Goal: Task Accomplishment & Management: Manage account settings

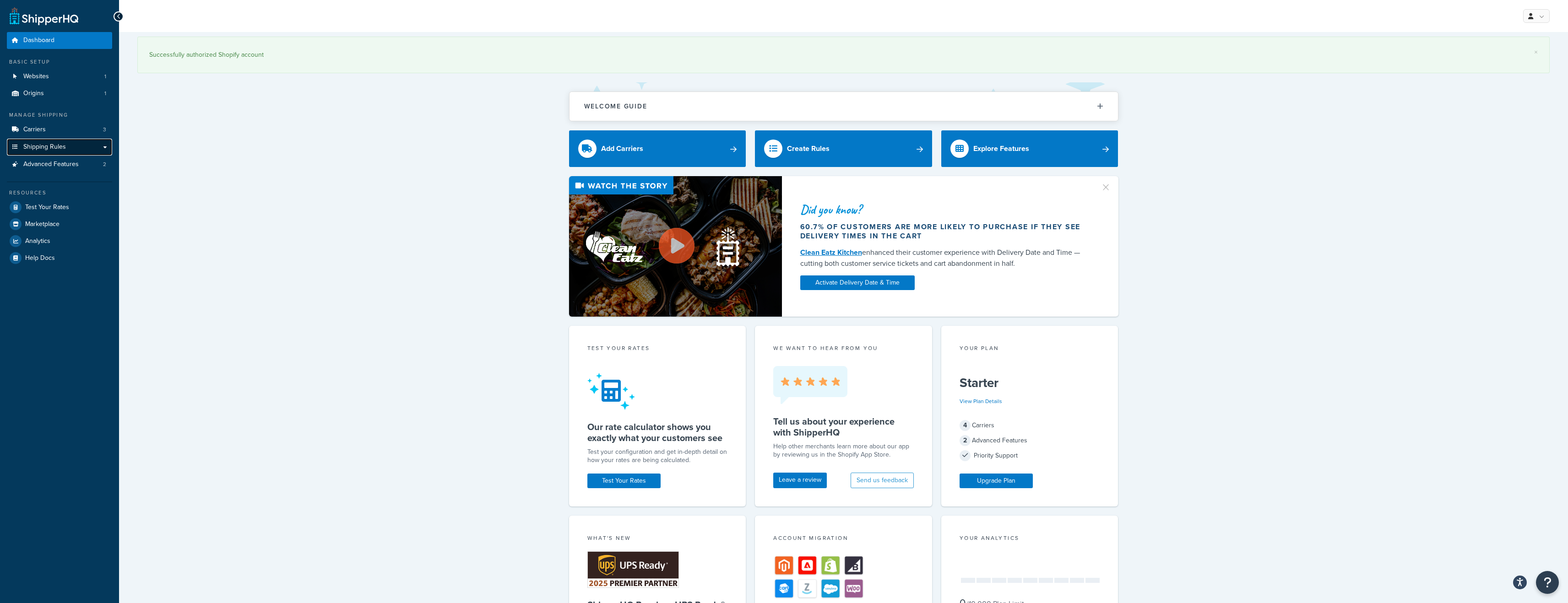
click at [51, 144] on span "Shipping Rules" at bounding box center [45, 147] width 43 height 8
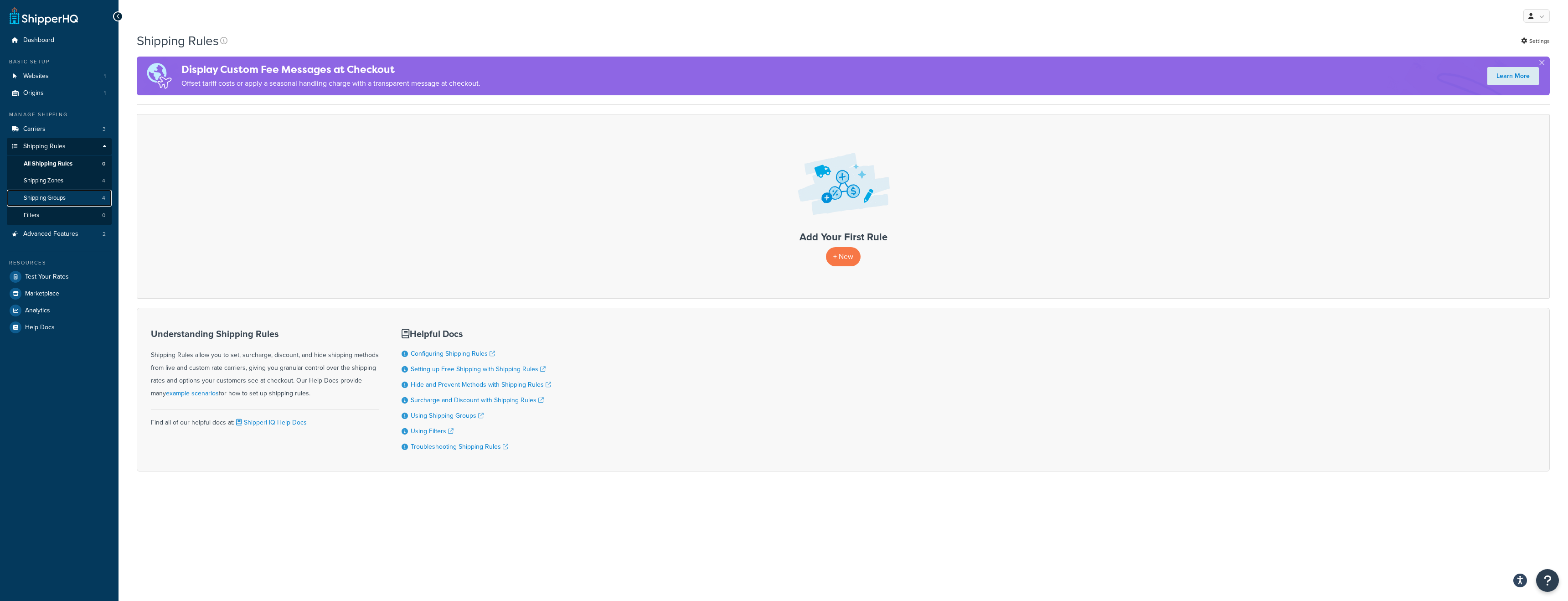
click at [55, 195] on span "Shipping Groups" at bounding box center [44, 198] width 42 height 8
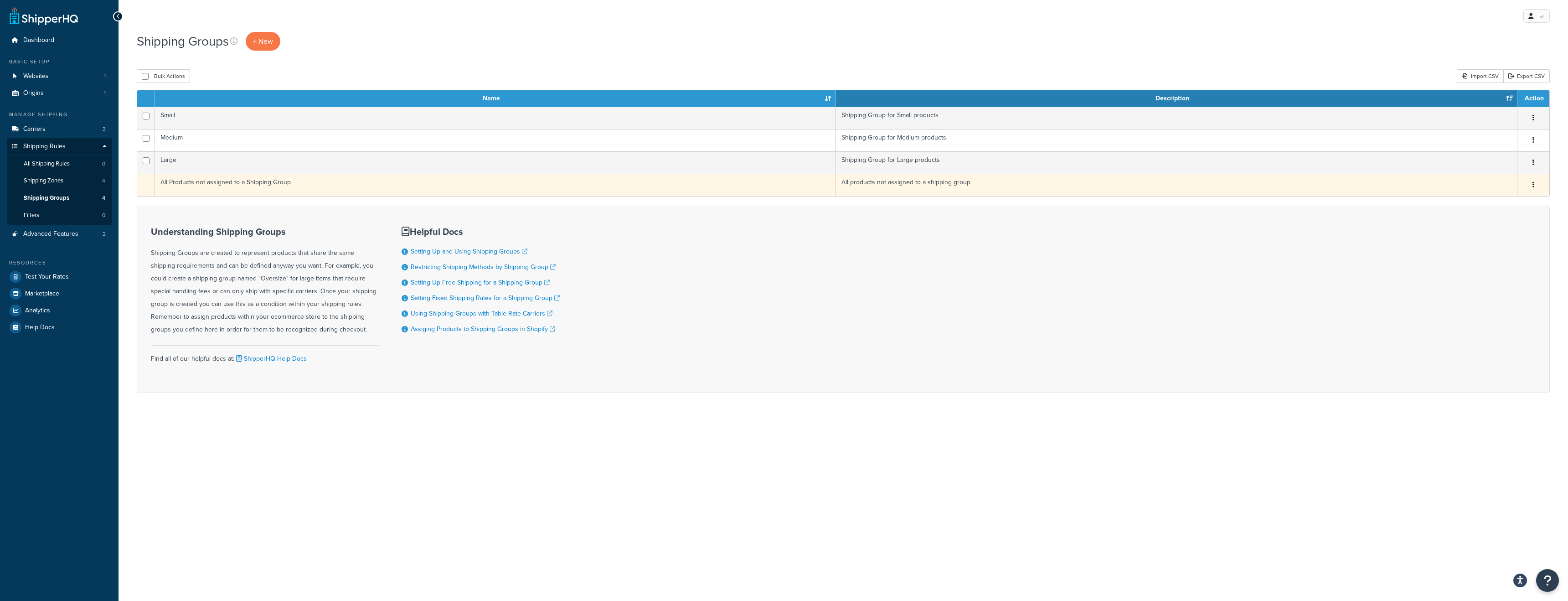
click at [1533, 184] on icon "button" at bounding box center [1533, 185] width 2 height 6
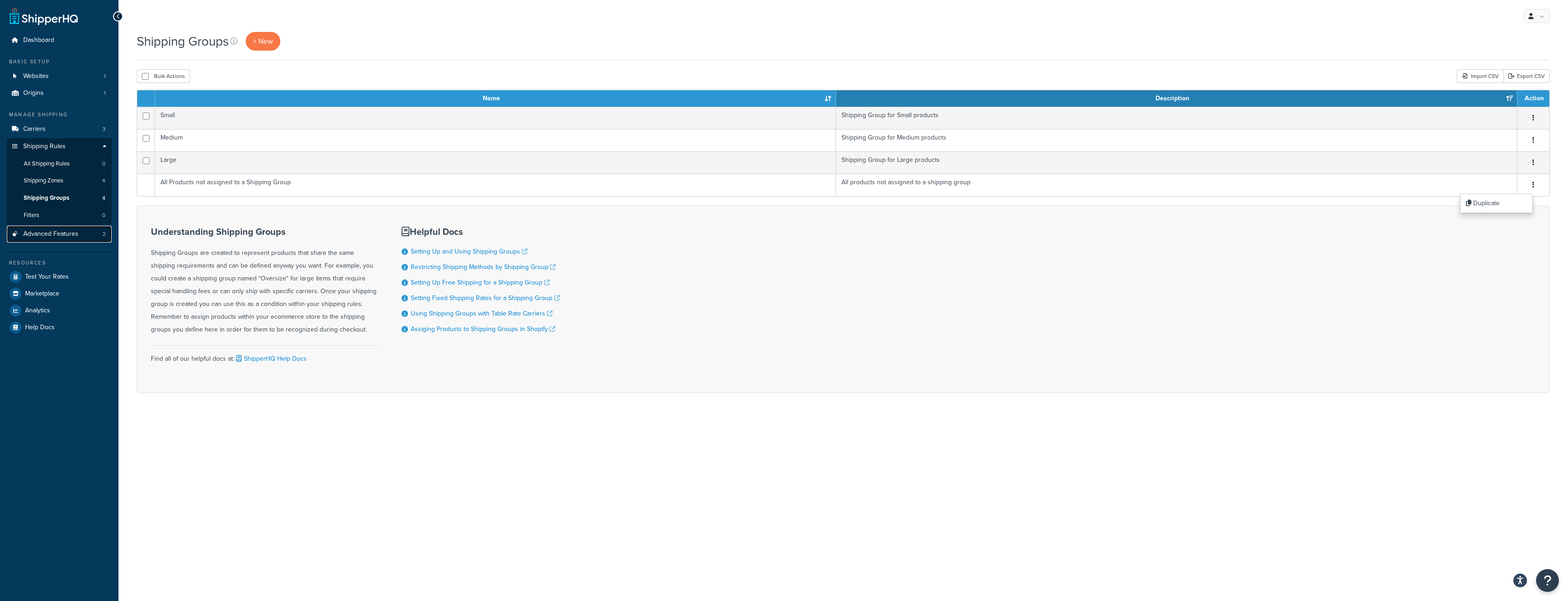
click at [37, 237] on span "Advanced Features" at bounding box center [51, 234] width 55 height 8
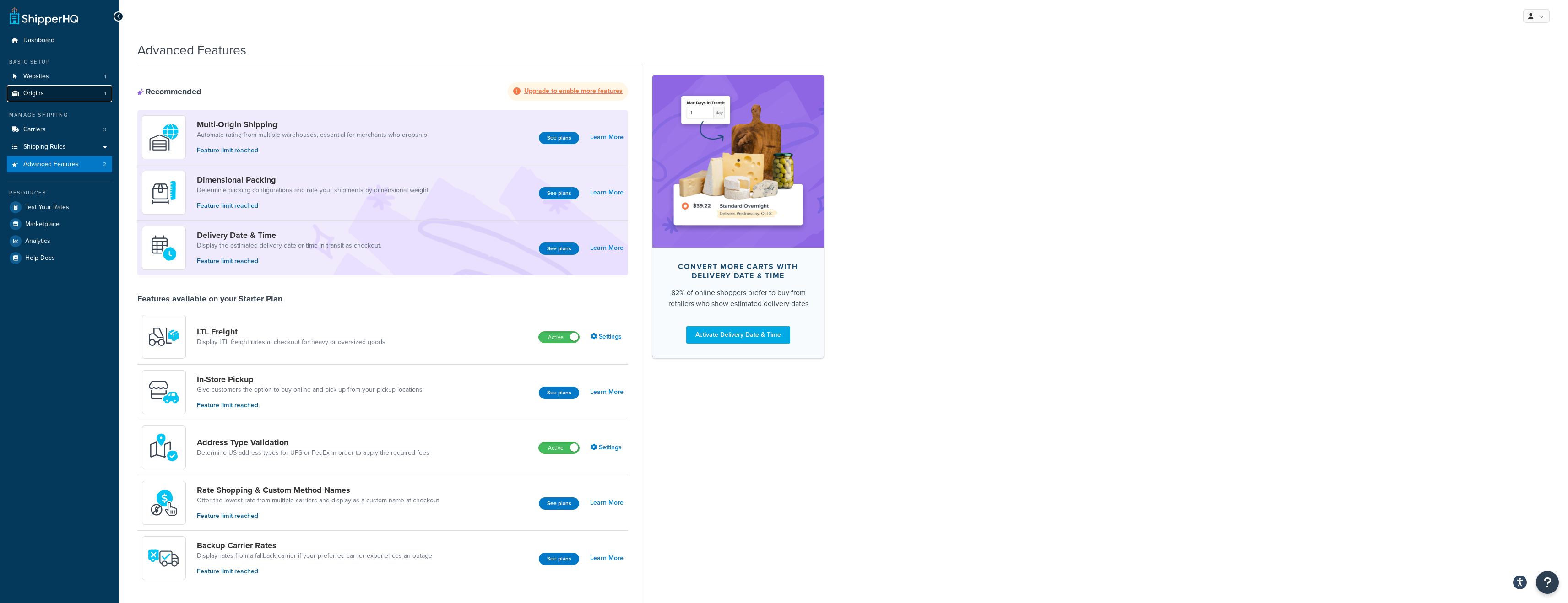
click at [35, 99] on link "Origins 1" at bounding box center [59, 93] width 105 height 17
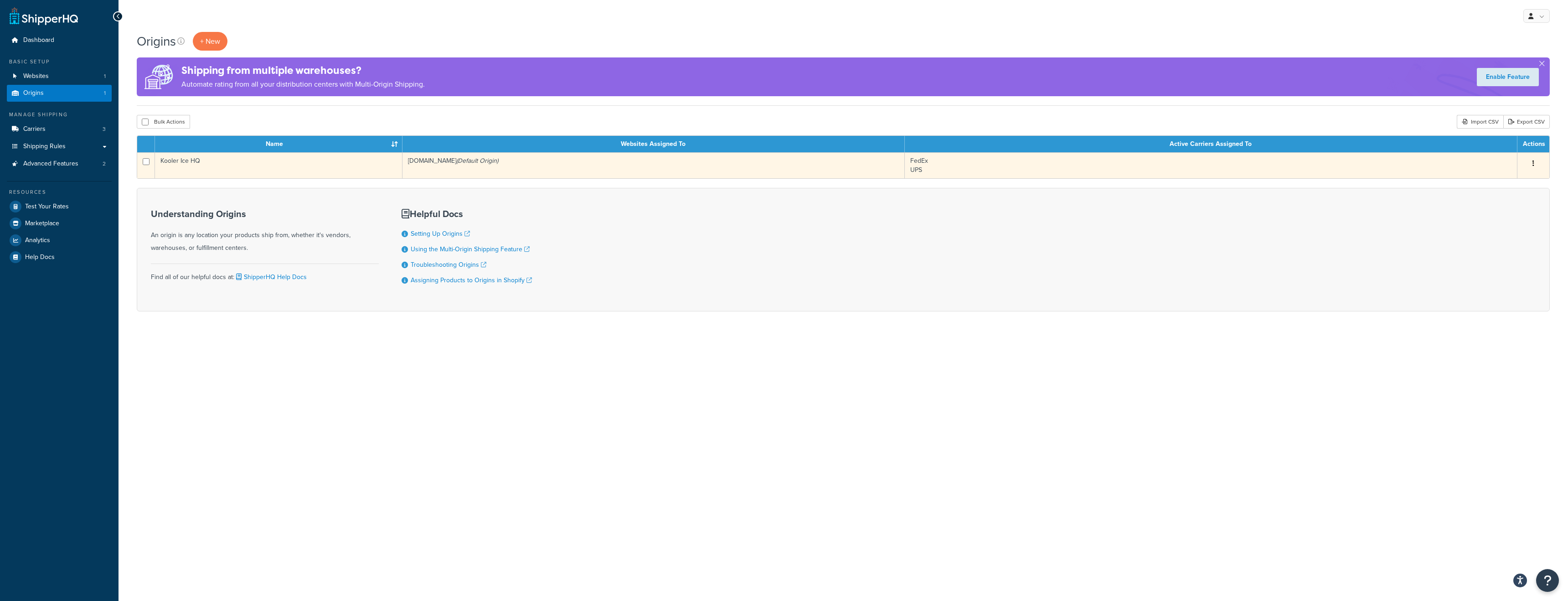
click at [1535, 166] on button "button" at bounding box center [1533, 164] width 13 height 15
click at [1513, 180] on link "Edit" at bounding box center [1503, 181] width 72 height 19
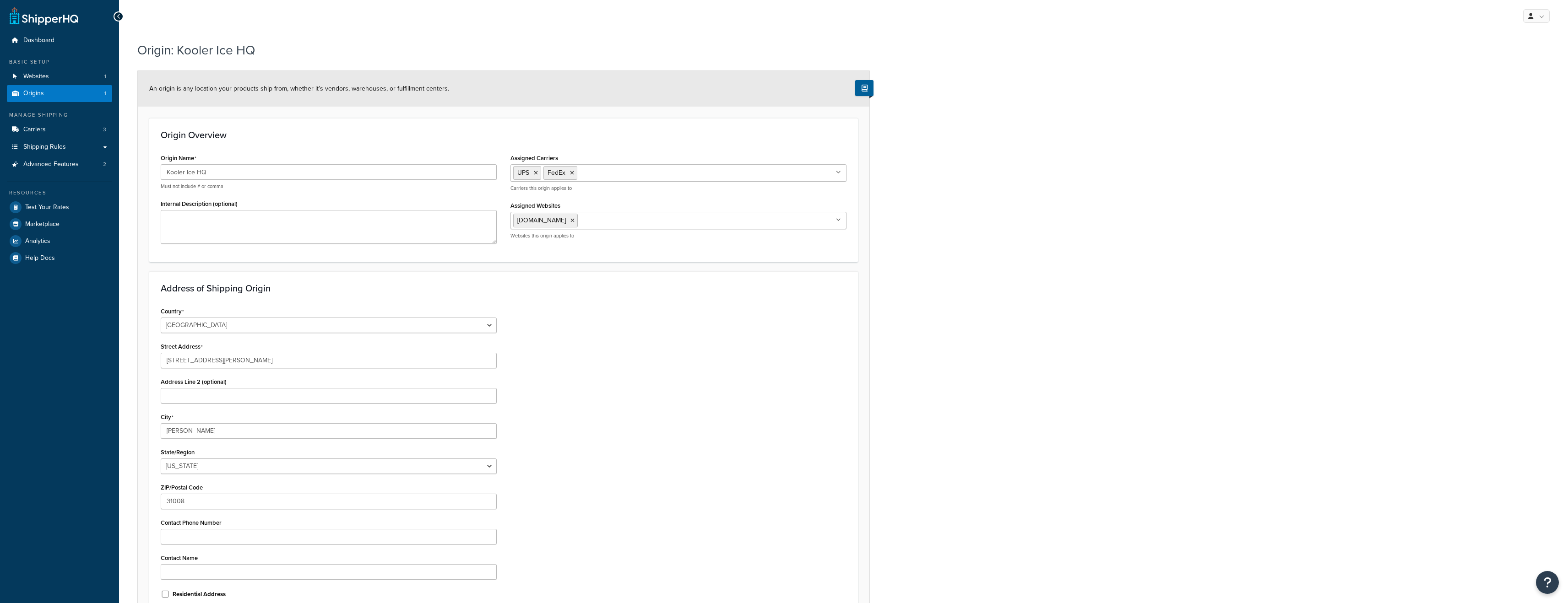
select select "10"
click at [40, 151] on link "Shipping Rules" at bounding box center [59, 147] width 105 height 17
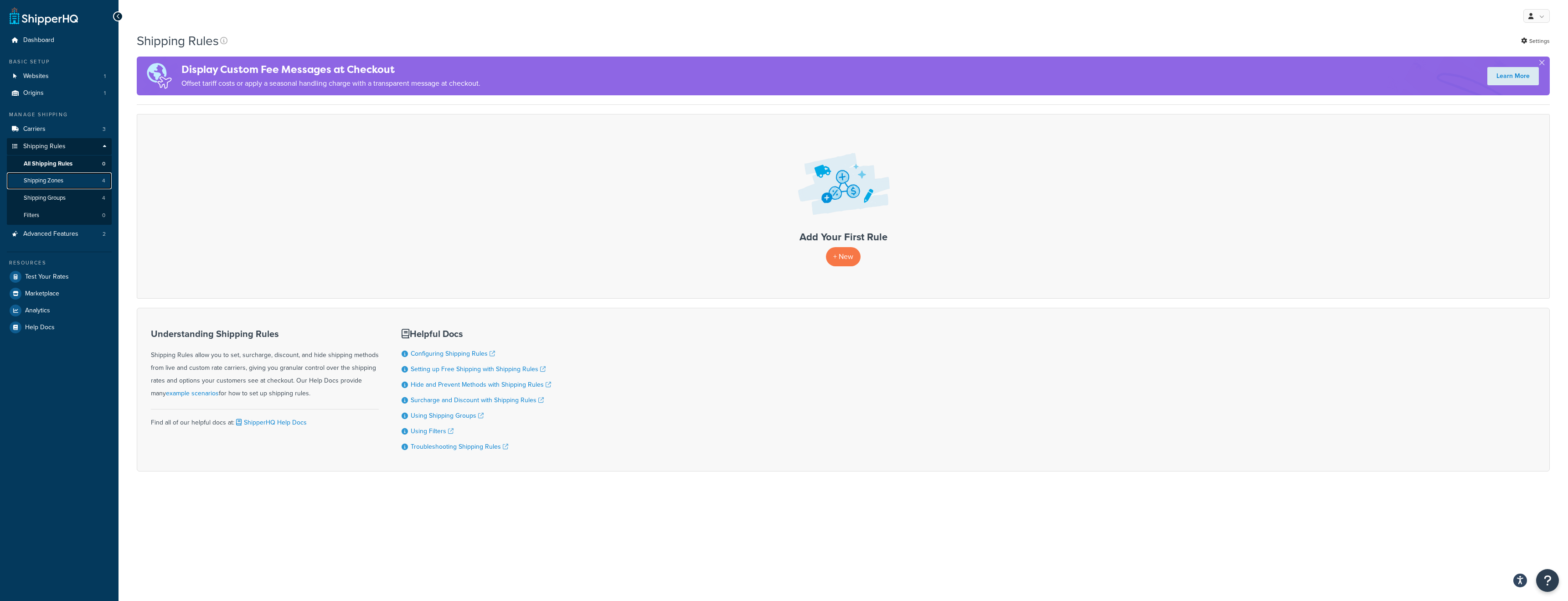
click at [33, 183] on span "Shipping Zones" at bounding box center [43, 181] width 40 height 8
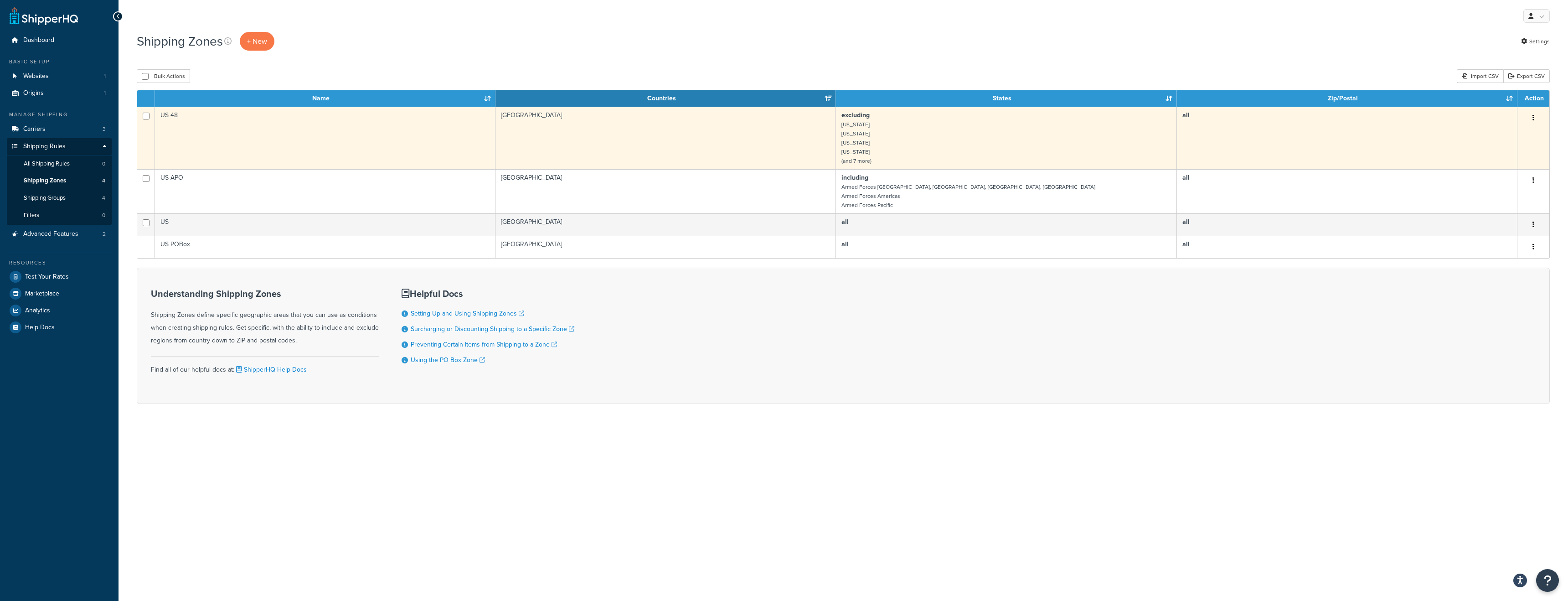
click at [1533, 120] on icon "button" at bounding box center [1533, 118] width 2 height 6
click at [1507, 132] on link "Edit" at bounding box center [1496, 136] width 72 height 19
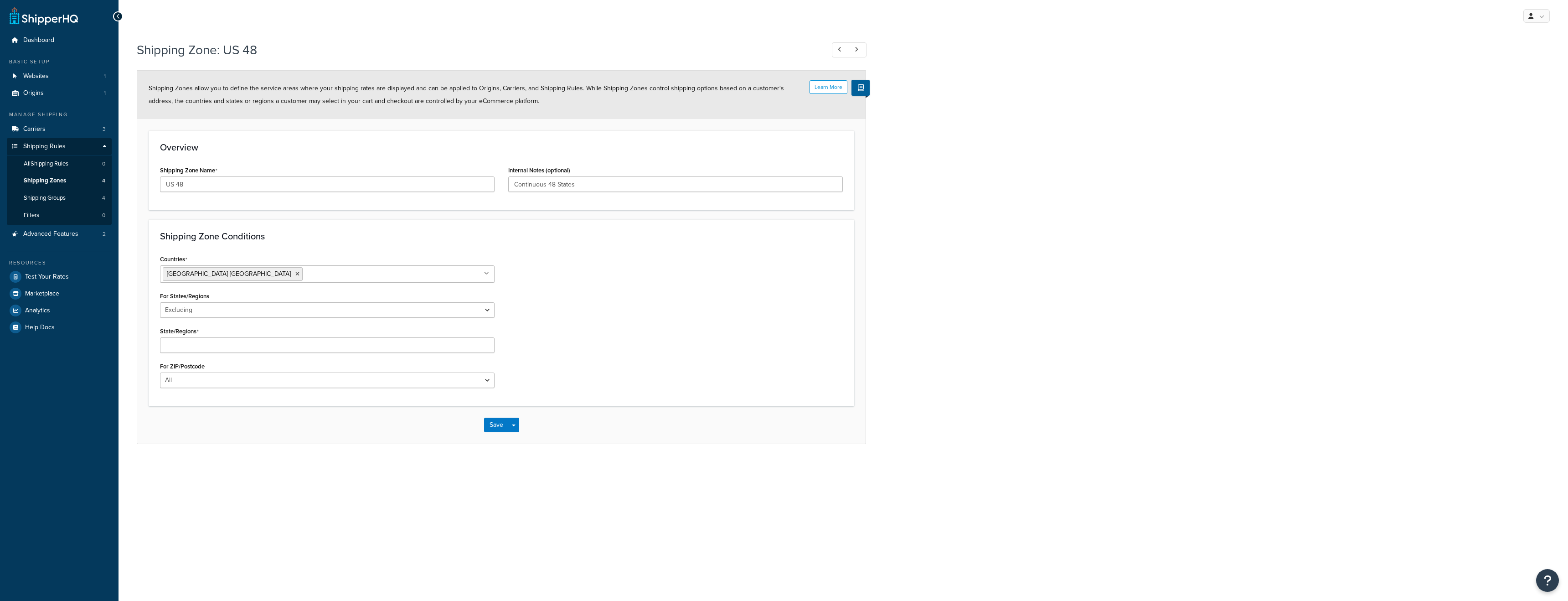
select select "excluding"
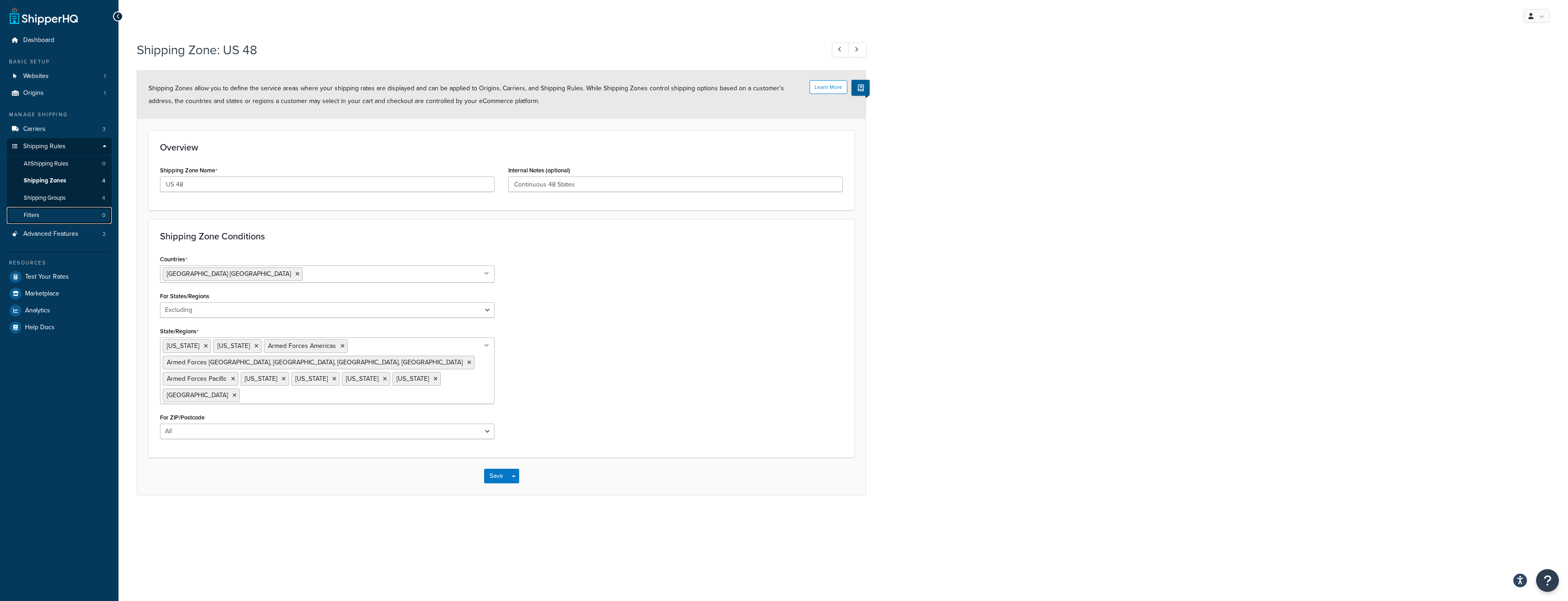
click at [44, 208] on link "Filters 0" at bounding box center [59, 216] width 105 height 17
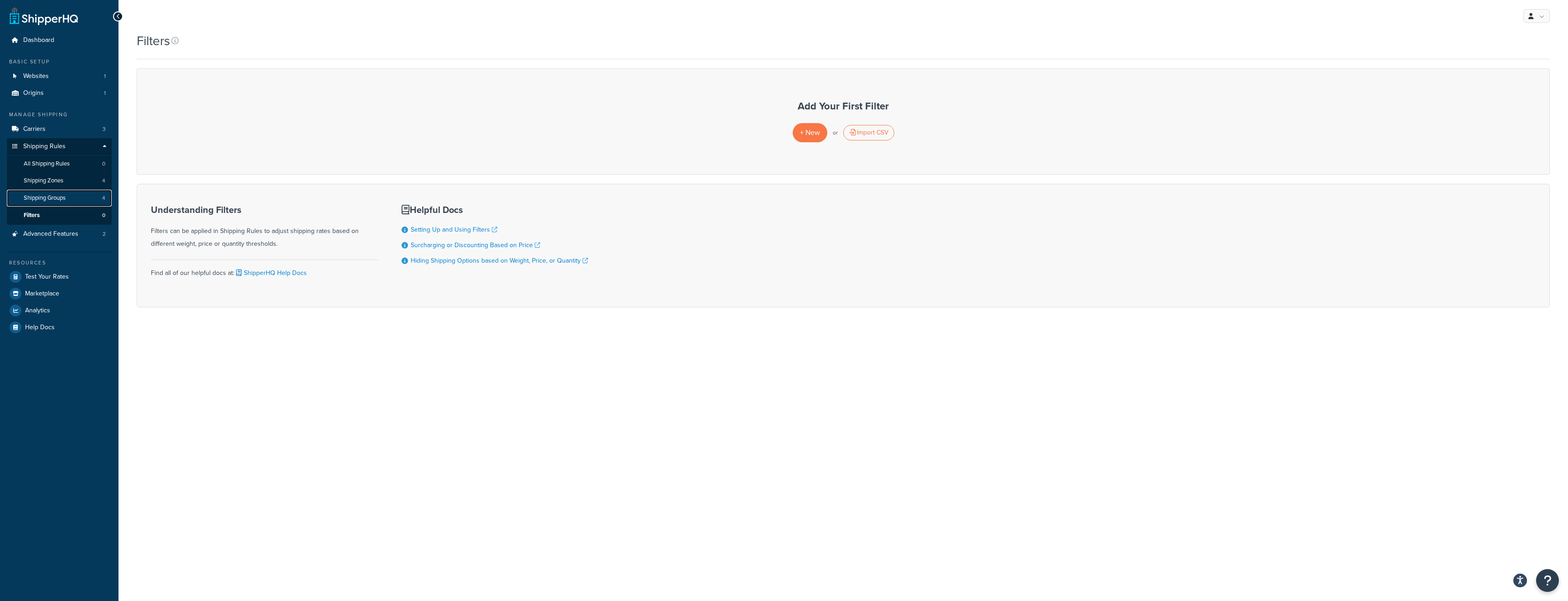
click at [57, 195] on span "Shipping Groups" at bounding box center [44, 198] width 42 height 8
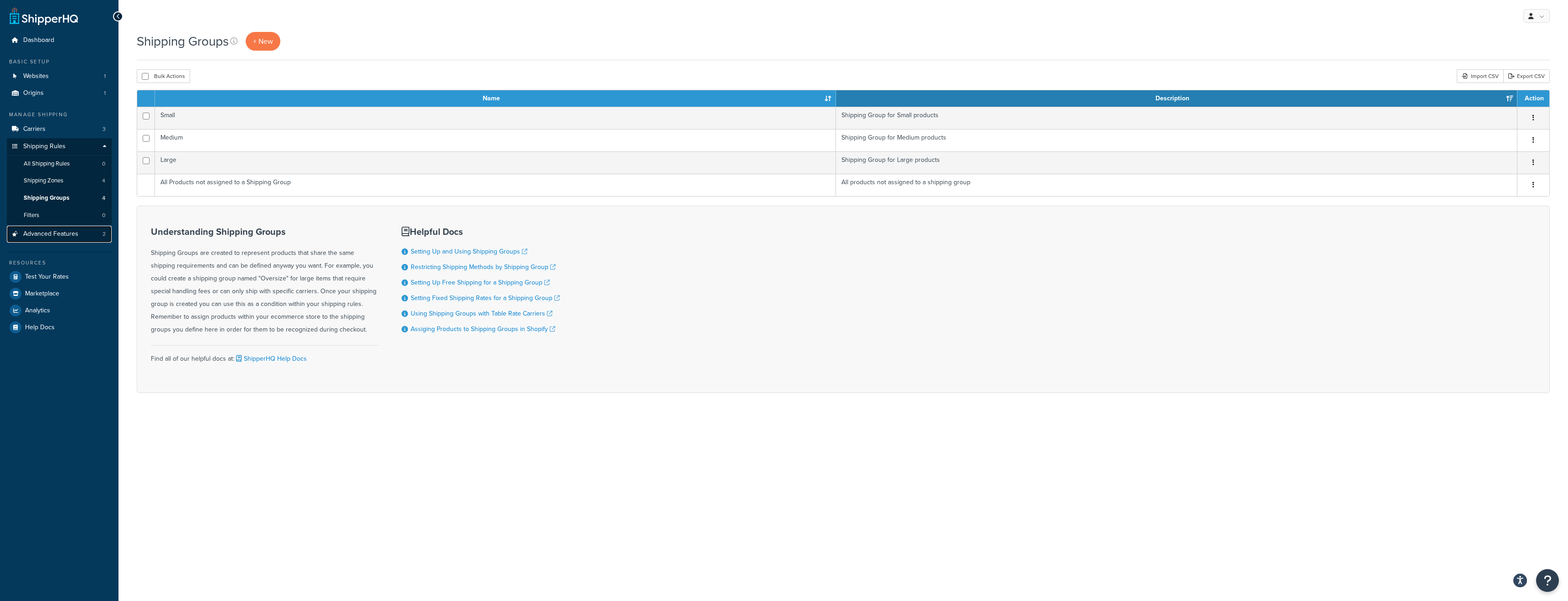
click at [54, 235] on span "Advanced Features" at bounding box center [51, 234] width 55 height 8
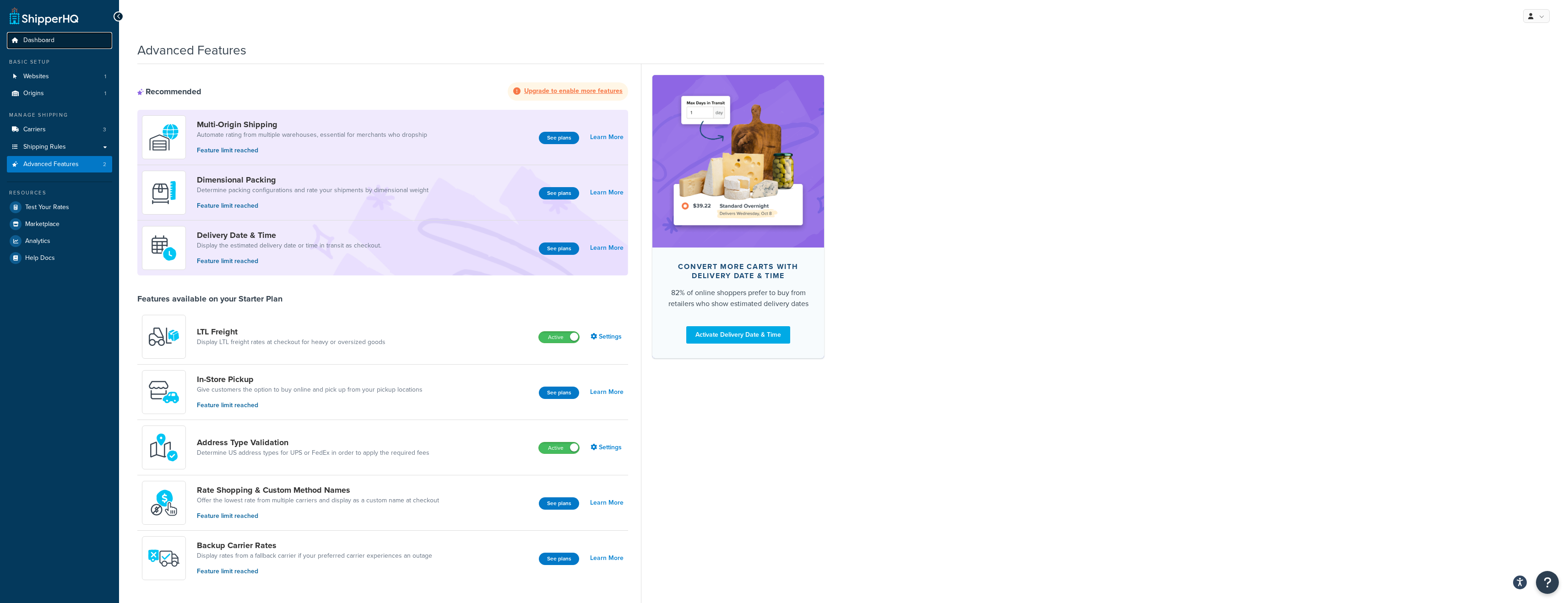
click at [36, 43] on span "Dashboard" at bounding box center [39, 40] width 31 height 8
